Goal: Task Accomplishment & Management: Complete application form

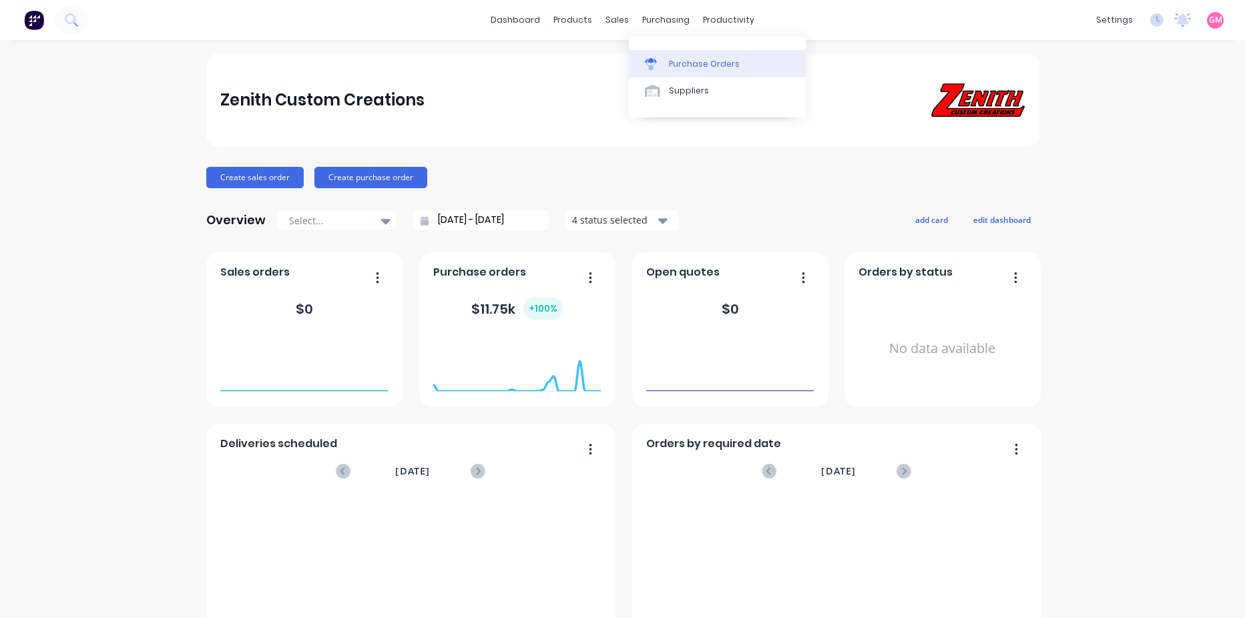
click at [691, 54] on link "Purchase Orders" at bounding box center [717, 63] width 177 height 27
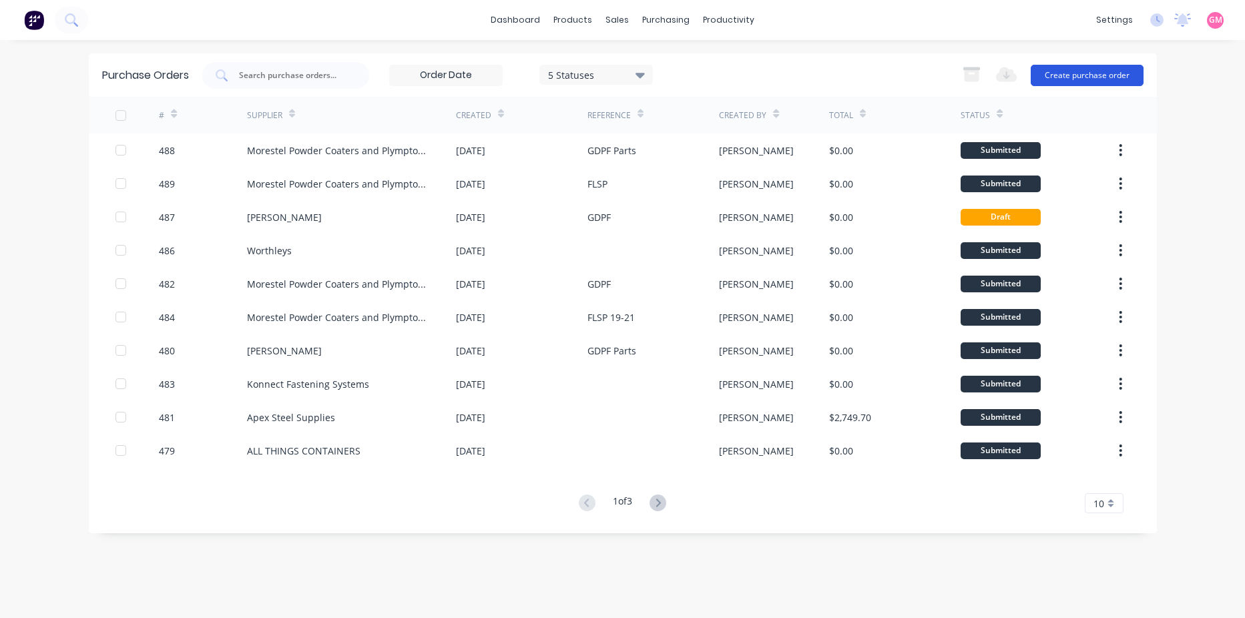
click at [1122, 81] on button "Create purchase order" at bounding box center [1087, 75] width 113 height 21
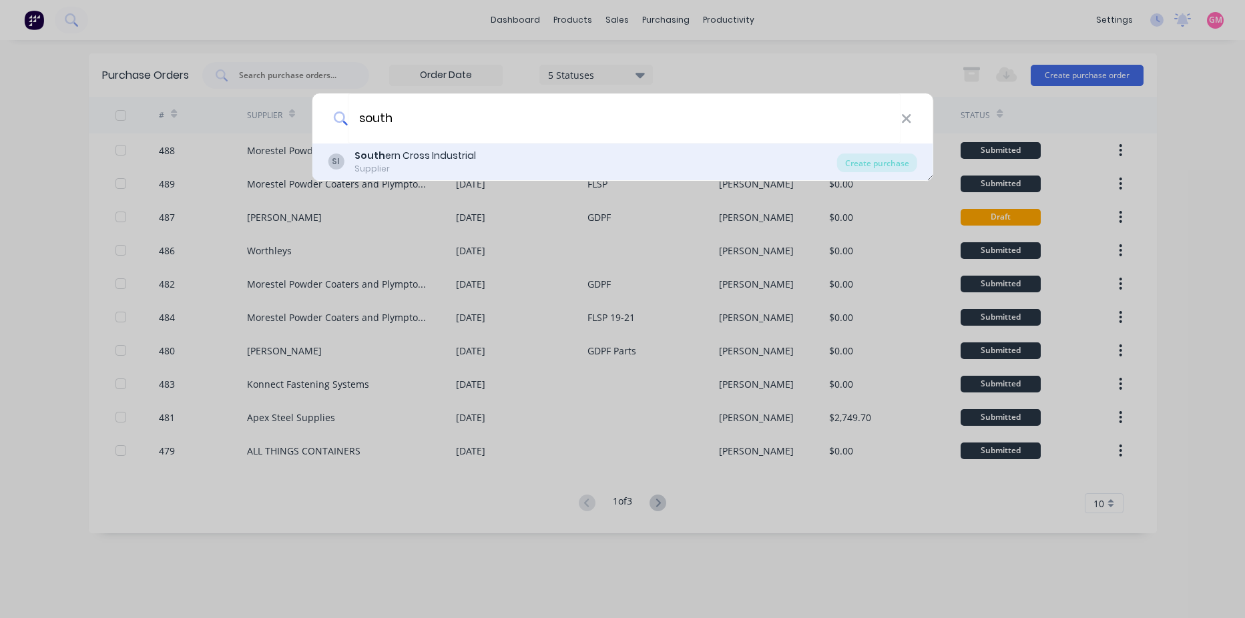
type input "south"
click at [656, 166] on div "SI South ern Cross Industrial Supplier" at bounding box center [582, 162] width 509 height 26
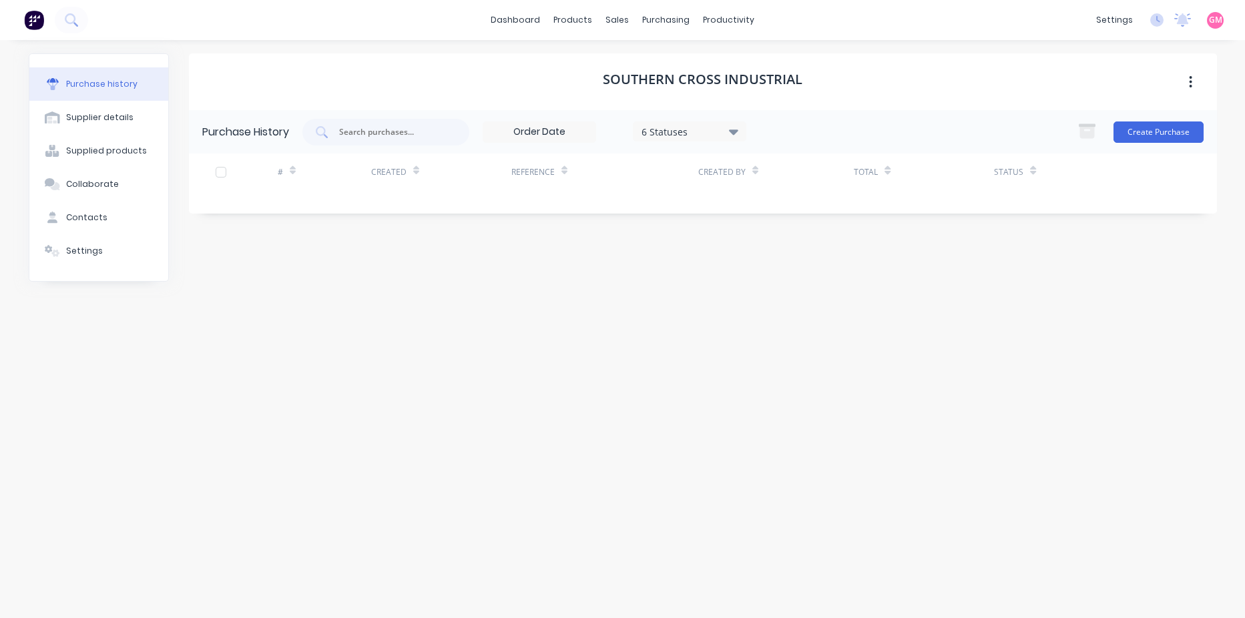
click at [1175, 146] on div "Purchase History 6 Statuses 6 Statuses Create Purchase" at bounding box center [703, 131] width 1028 height 43
click at [1171, 139] on button "Create Purchase" at bounding box center [1158, 131] width 90 height 21
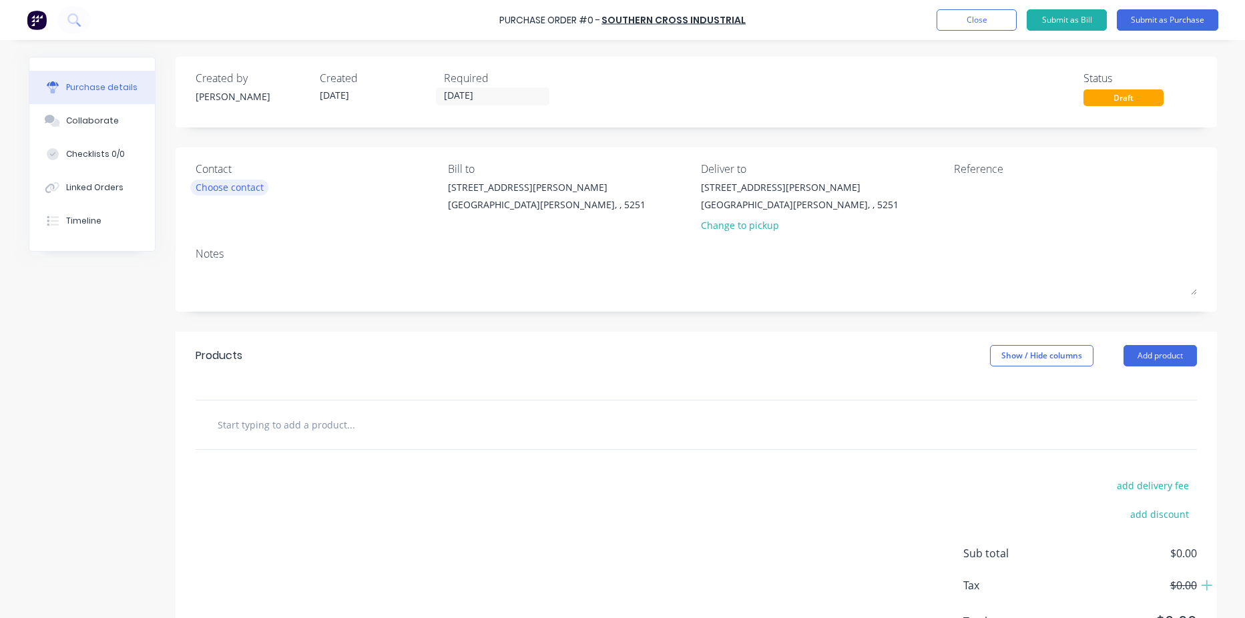
click at [235, 194] on div "Choose contact" at bounding box center [230, 187] width 68 height 14
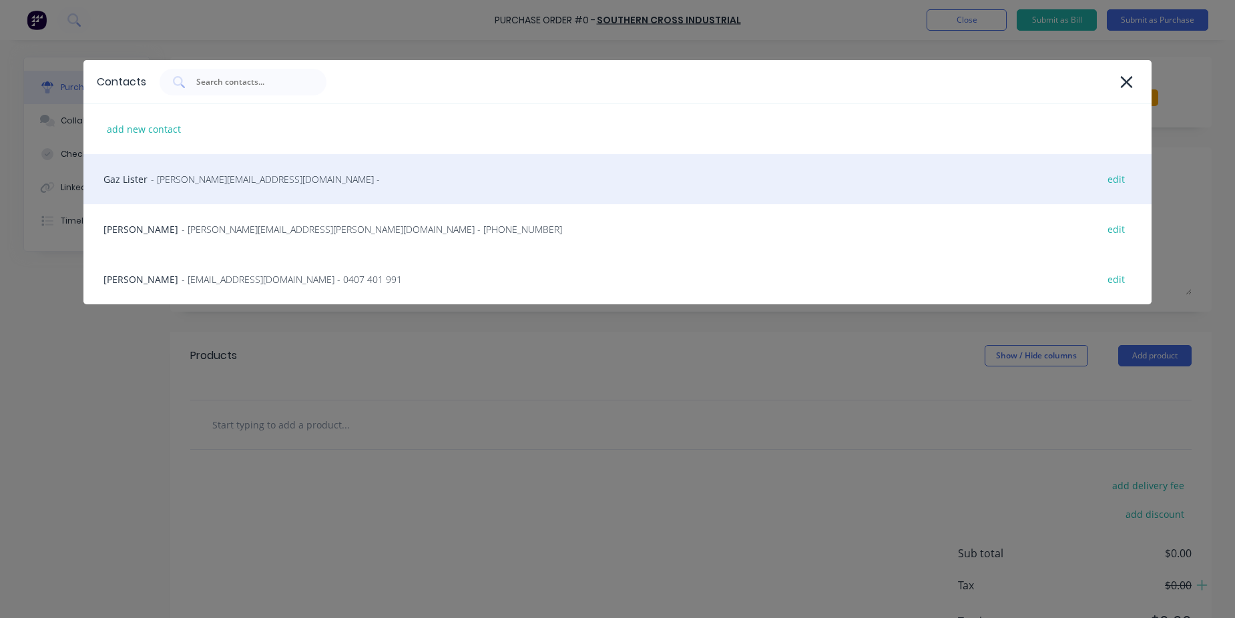
click at [240, 190] on div "Gaz Lister - [PERSON_NAME][EMAIL_ADDRESS][DOMAIN_NAME] - edit" at bounding box center [617, 179] width 1068 height 50
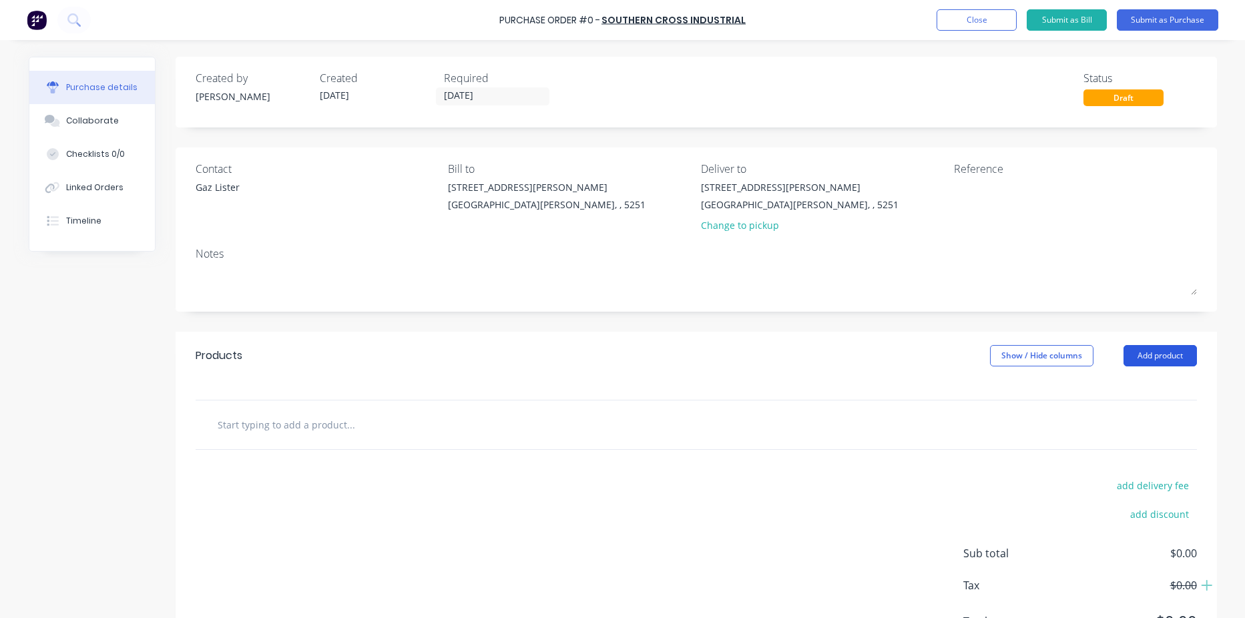
click at [1167, 350] on button "Add product" at bounding box center [1159, 355] width 73 height 21
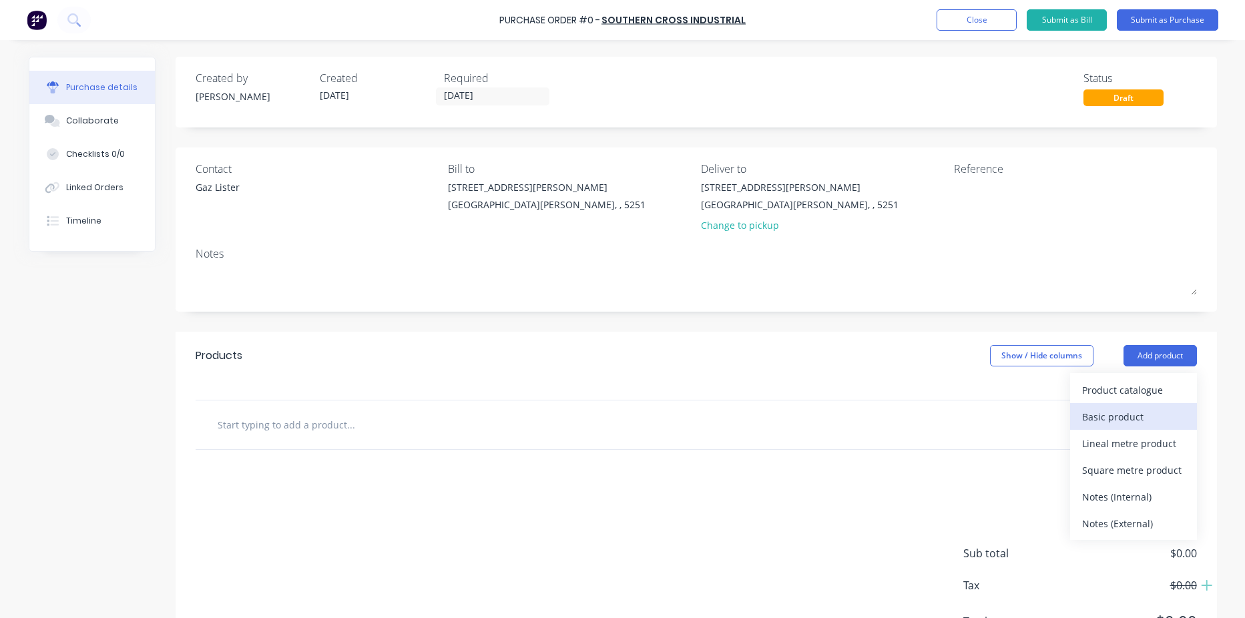
click at [1138, 410] on div "Basic product" at bounding box center [1133, 416] width 103 height 19
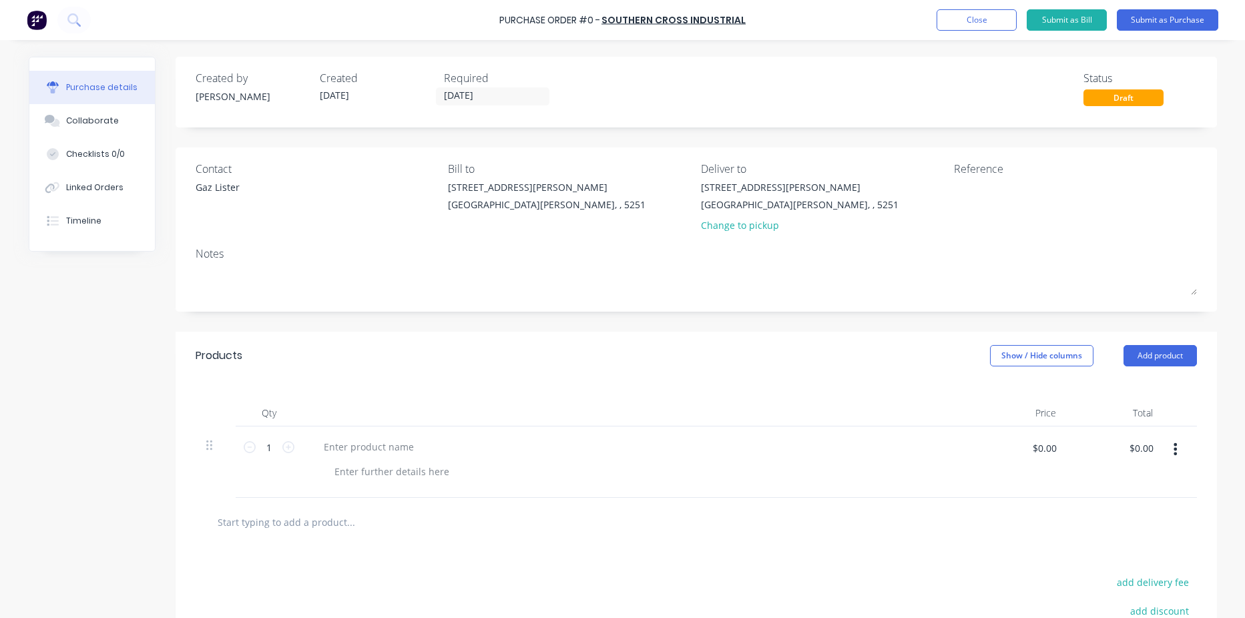
click at [1158, 357] on div "Purchase details Collaborate Checklists 0/0 Linked Orders Timeline Created by […" at bounding box center [622, 288] width 1215 height 551
click at [1164, 356] on button "Add product" at bounding box center [1159, 355] width 73 height 21
click at [1155, 416] on div "Basic product" at bounding box center [1133, 416] width 103 height 19
click at [1159, 353] on button "Add product" at bounding box center [1159, 355] width 73 height 21
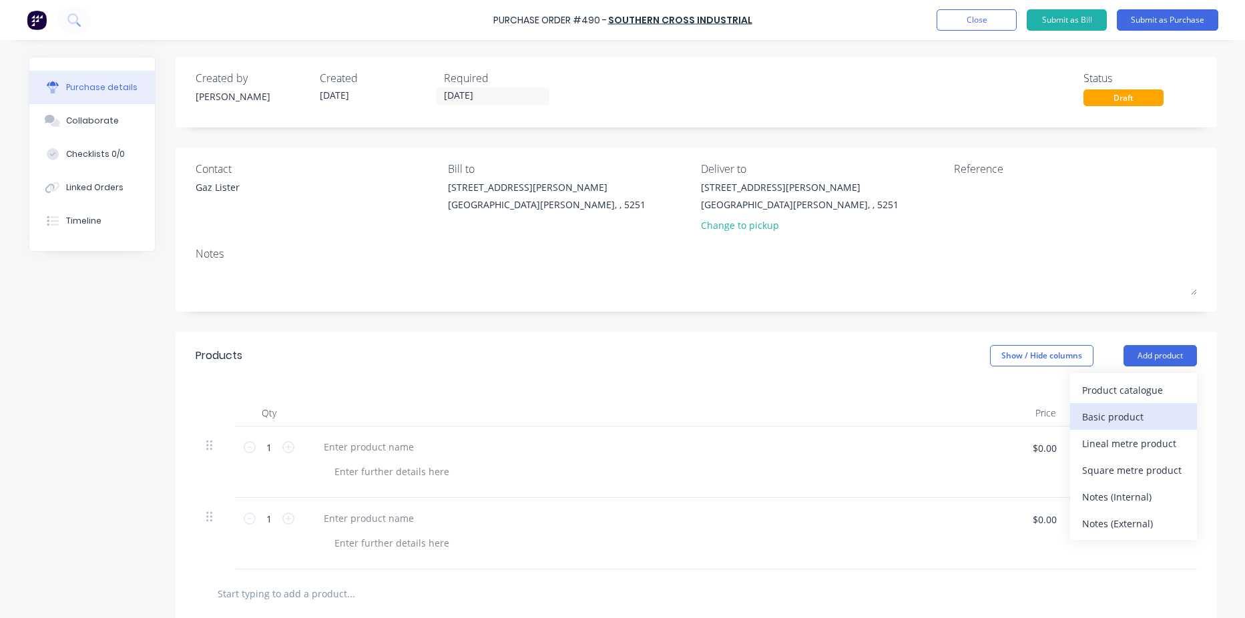
click at [1162, 416] on div "Basic product" at bounding box center [1133, 416] width 103 height 19
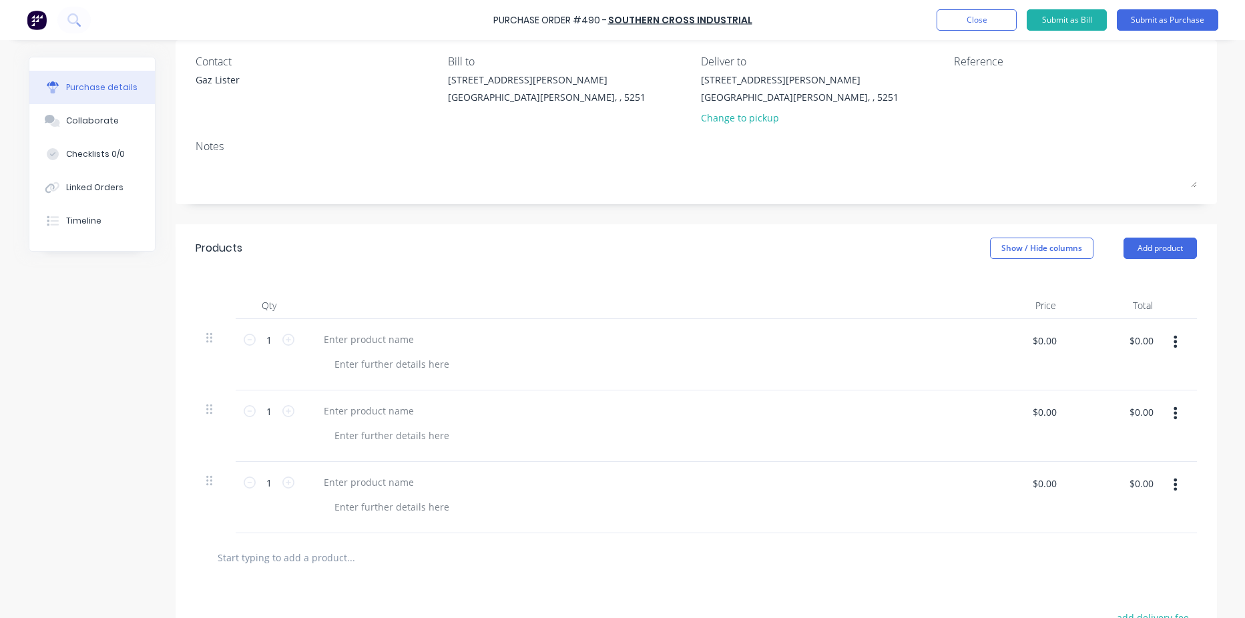
scroll to position [133, 0]
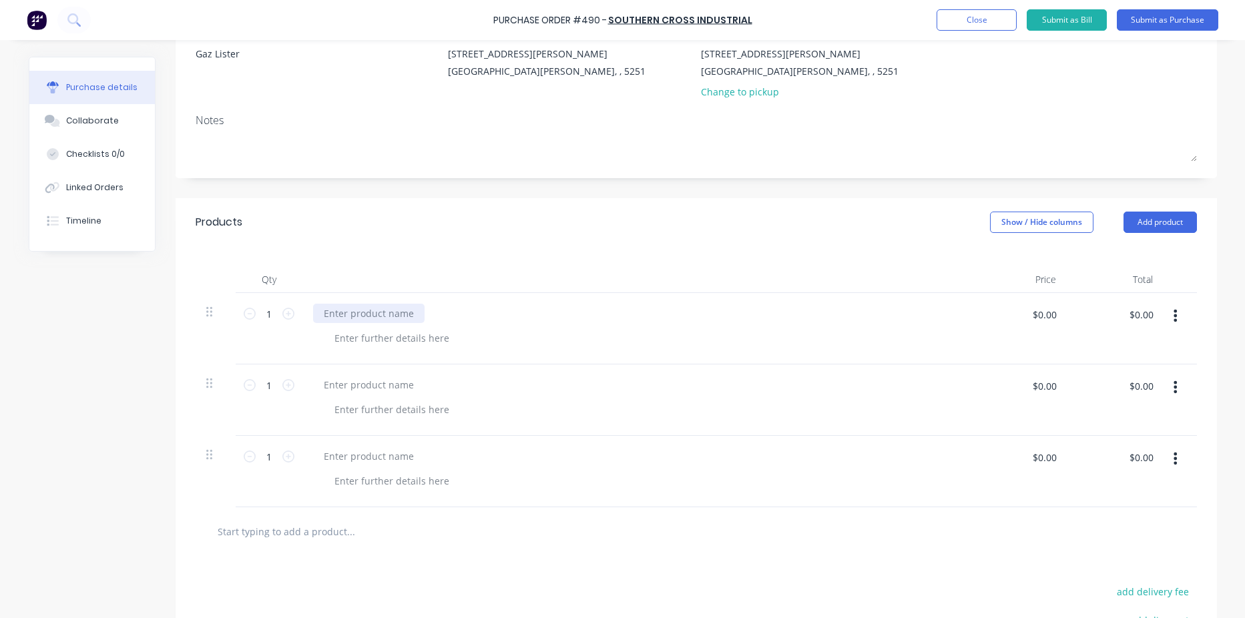
click at [338, 314] on div at bounding box center [368, 313] width 111 height 19
paste div
click at [412, 329] on div at bounding box center [392, 337] width 136 height 19
paste div
click at [389, 388] on div at bounding box center [368, 384] width 111 height 19
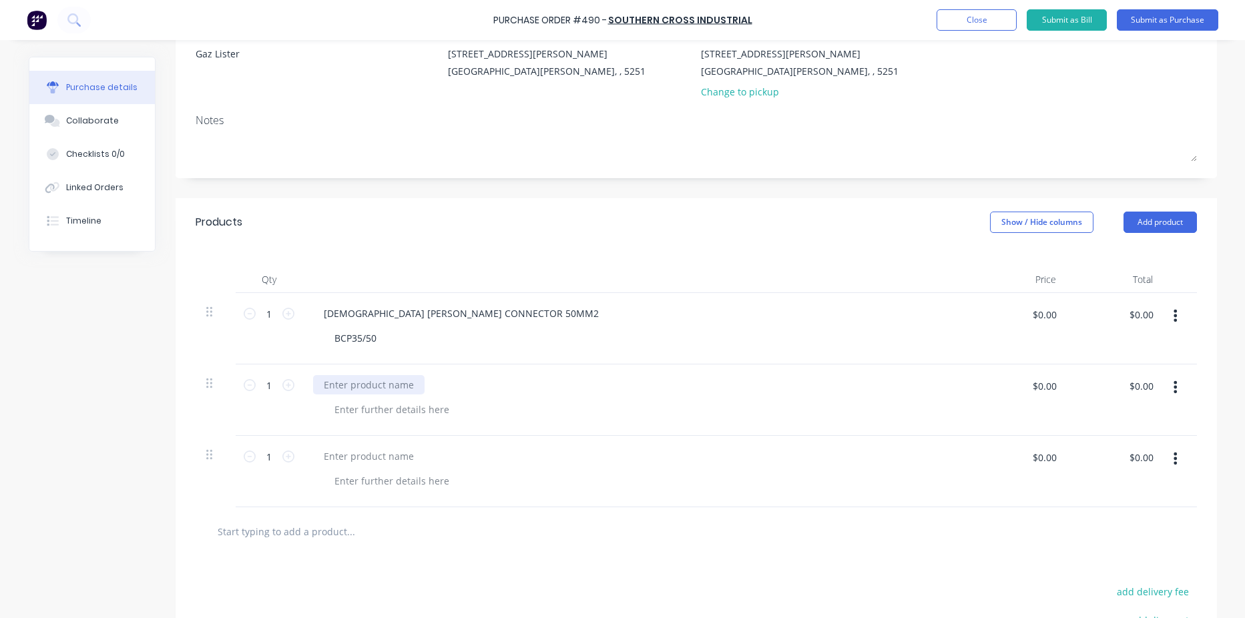
paste div
click at [388, 405] on div at bounding box center [392, 409] width 136 height 19
paste div
click at [398, 455] on div at bounding box center [368, 456] width 111 height 19
paste div
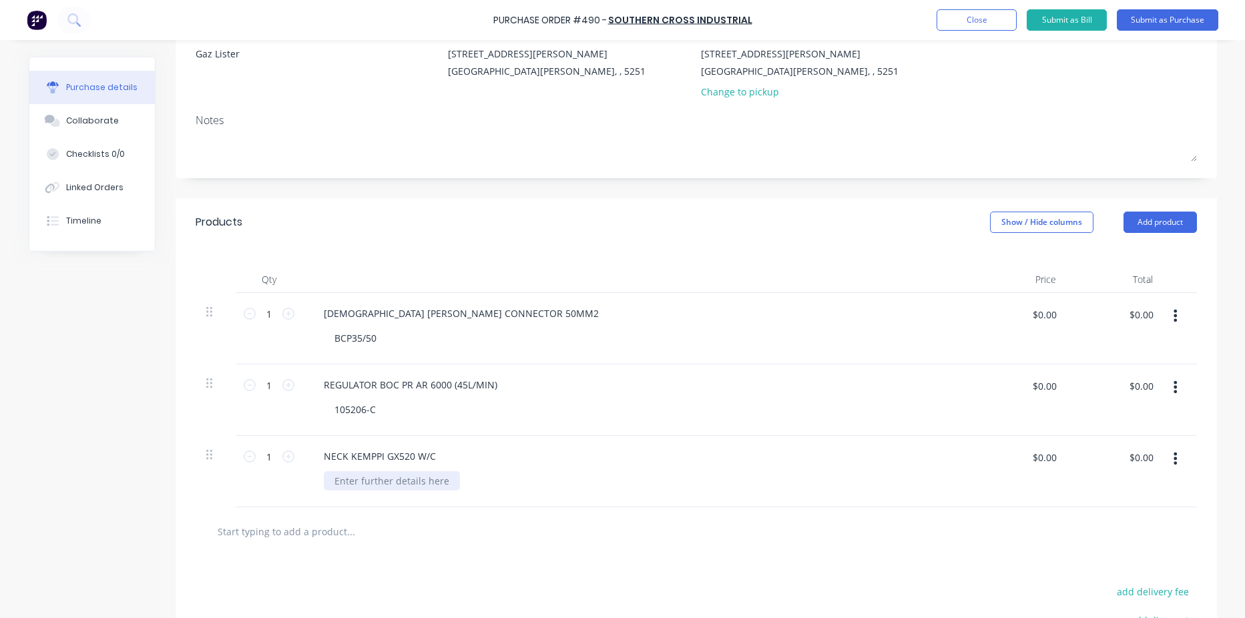
click at [388, 482] on div at bounding box center [392, 480] width 136 height 19
paste div
click at [282, 309] on icon at bounding box center [288, 314] width 12 height 12
type input "2"
click at [282, 381] on icon at bounding box center [288, 385] width 12 height 12
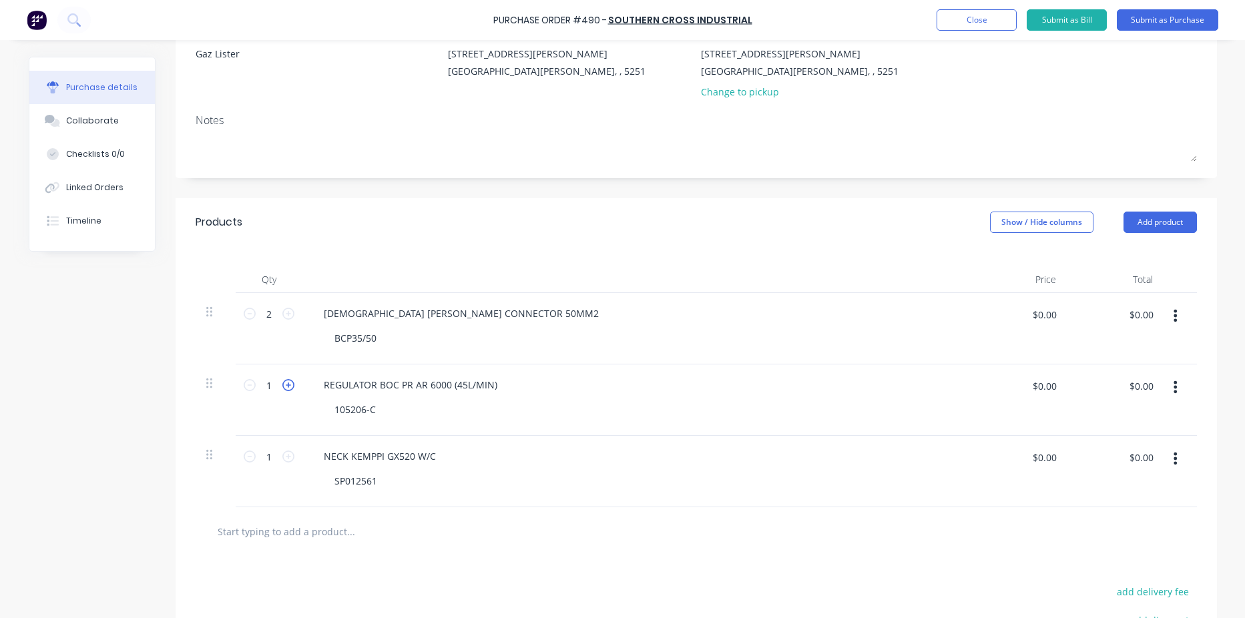
type input "2"
click at [1045, 314] on input "$0.00" at bounding box center [1044, 314] width 40 height 21
type input "$7.00"
type input "$14.00"
click at [1047, 386] on input "$0.00" at bounding box center [1044, 385] width 40 height 21
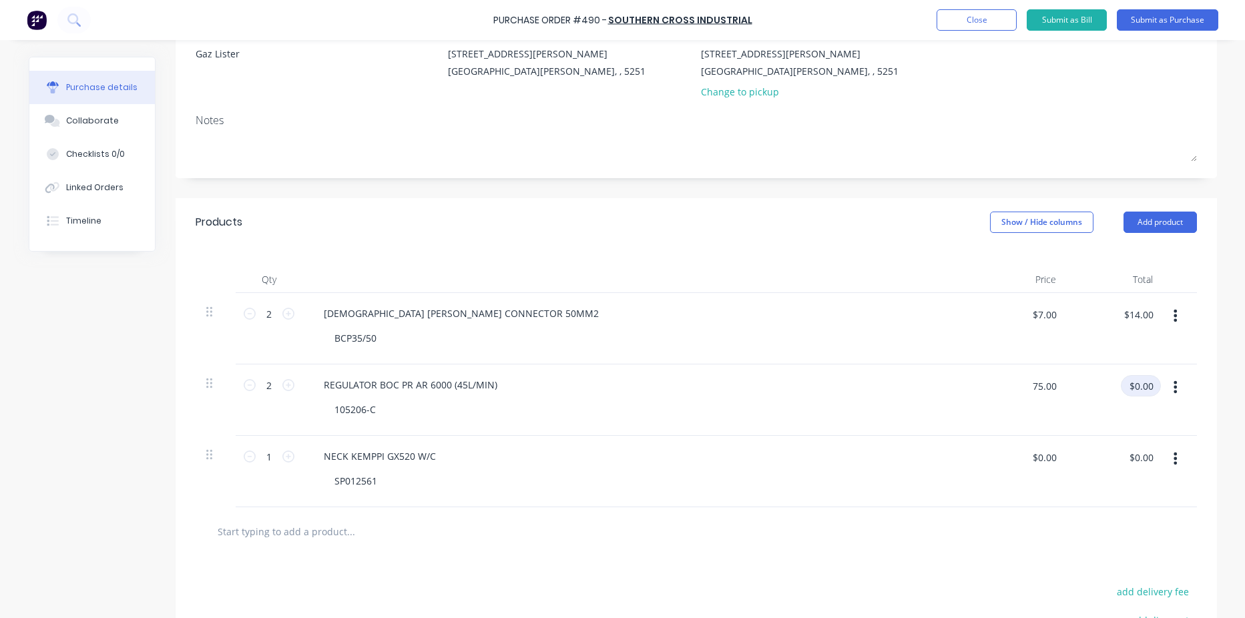
type input "$75.00"
type input "$150.00"
click at [1037, 463] on input "$0.00" at bounding box center [1044, 457] width 40 height 21
type input "$275.00"
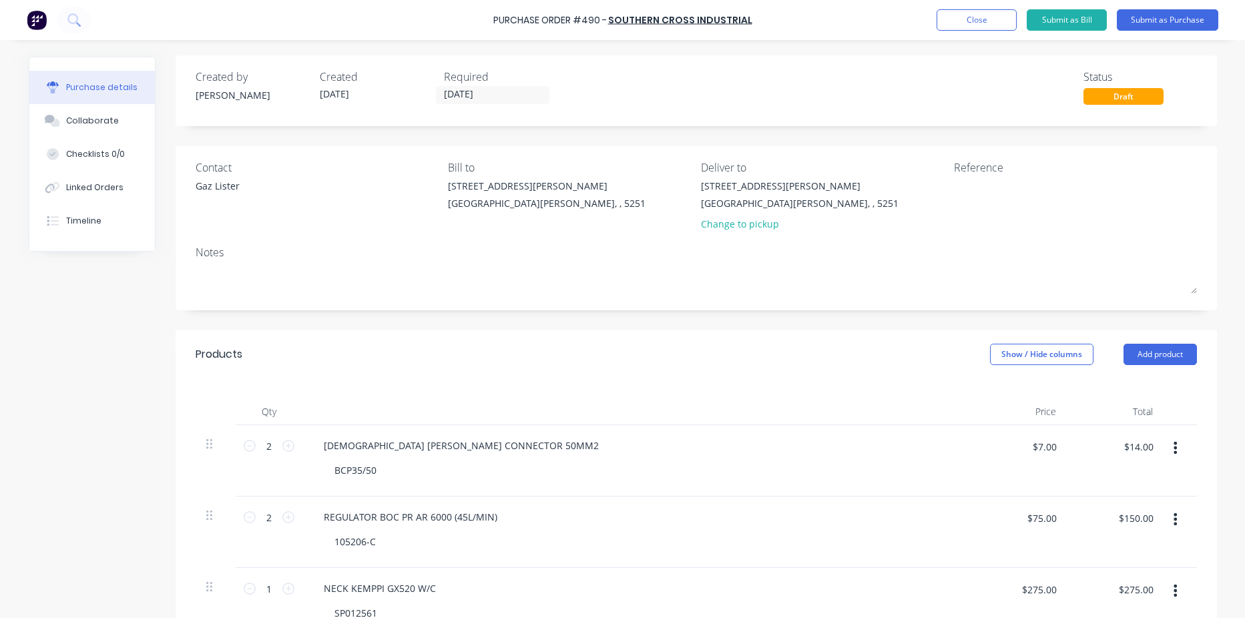
scroll to position [0, 0]
click at [483, 89] on input "[DATE]" at bounding box center [493, 96] width 112 height 17
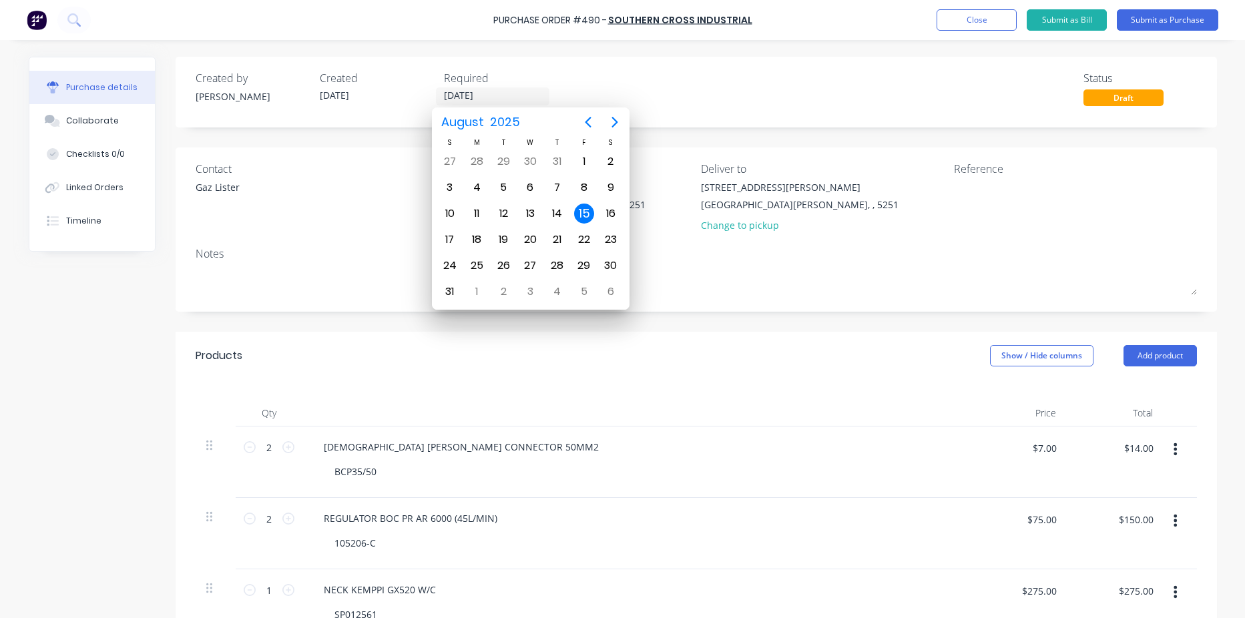
click at [587, 214] on div "15" at bounding box center [584, 214] width 20 height 20
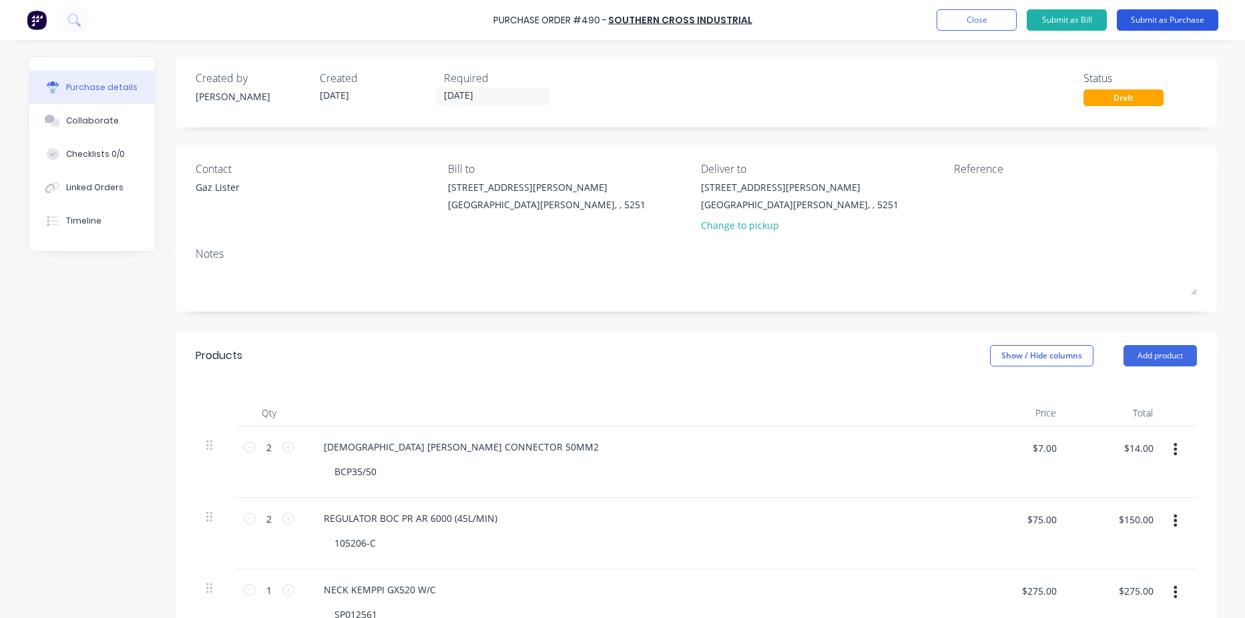
click at [1167, 15] on button "Submit as Purchase" at bounding box center [1167, 19] width 101 height 21
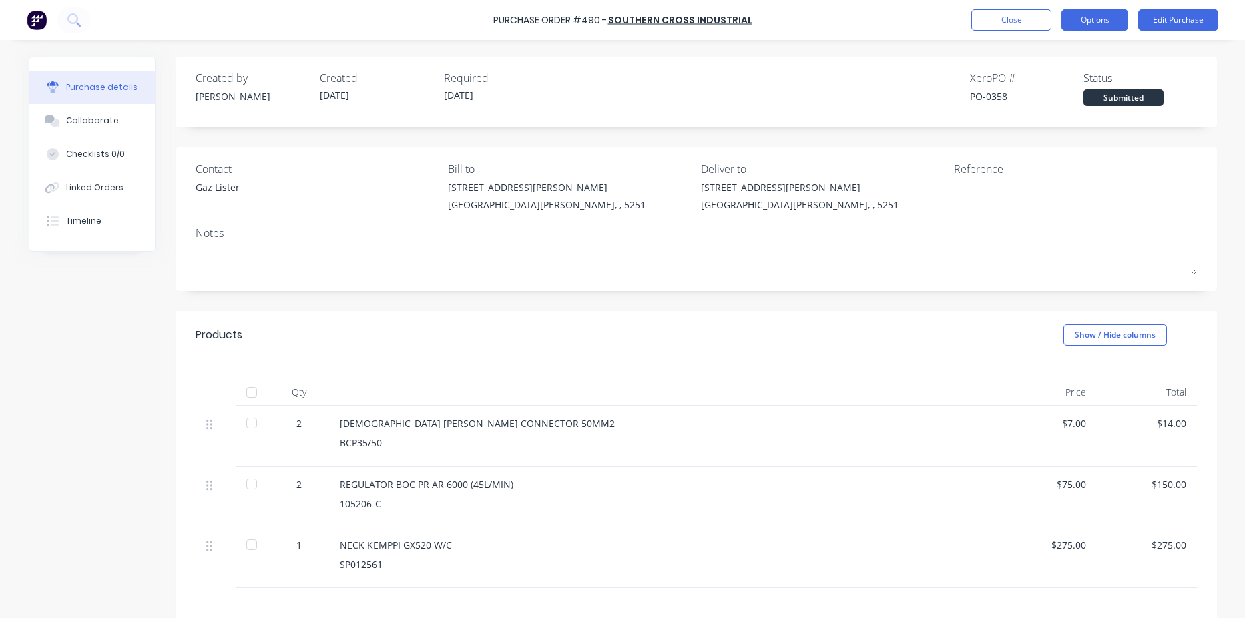
click at [1093, 17] on button "Options" at bounding box center [1094, 19] width 67 height 21
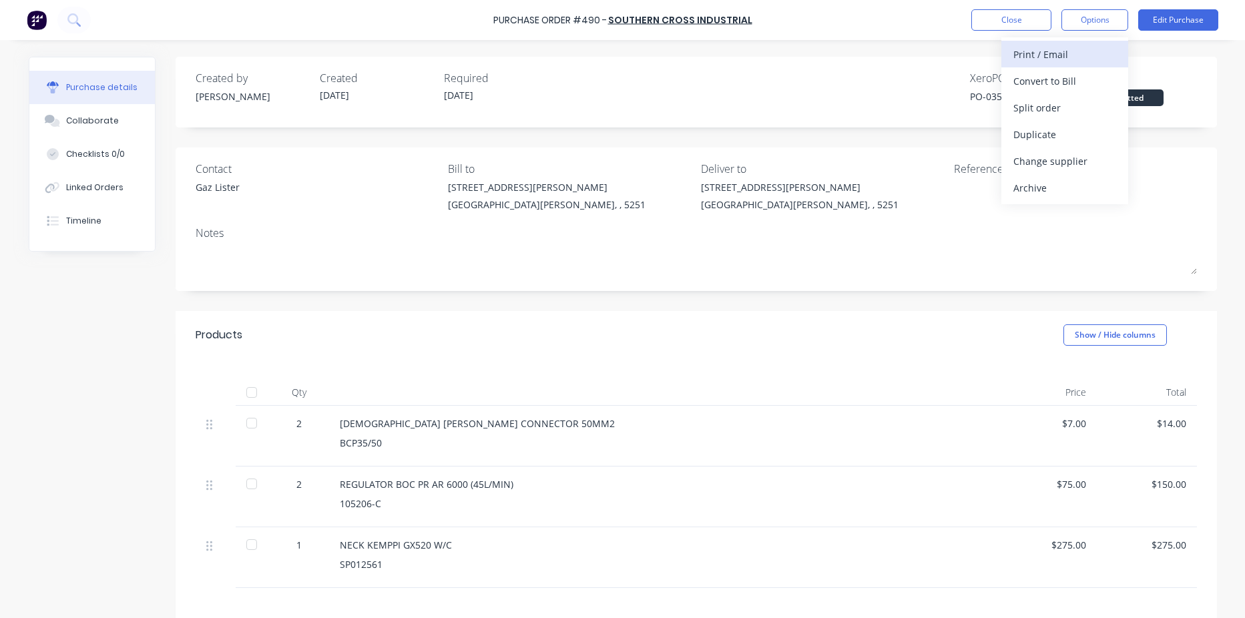
click at [1083, 51] on div "Print / Email" at bounding box center [1064, 54] width 103 height 19
click at [1083, 76] on div "With pricing" at bounding box center [1064, 80] width 103 height 19
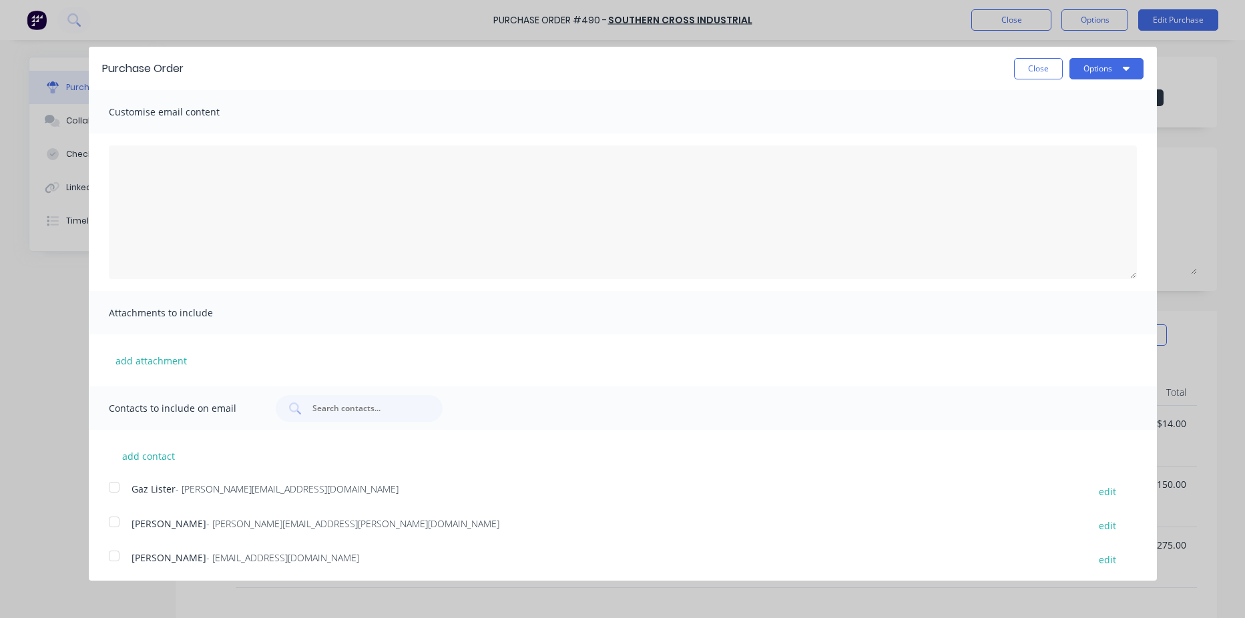
click at [112, 487] on div at bounding box center [114, 487] width 27 height 27
click at [1083, 72] on button "Options" at bounding box center [1106, 68] width 74 height 21
click at [1073, 129] on div "Email" at bounding box center [1080, 128] width 103 height 19
